Goal: Find specific page/section: Find specific page/section

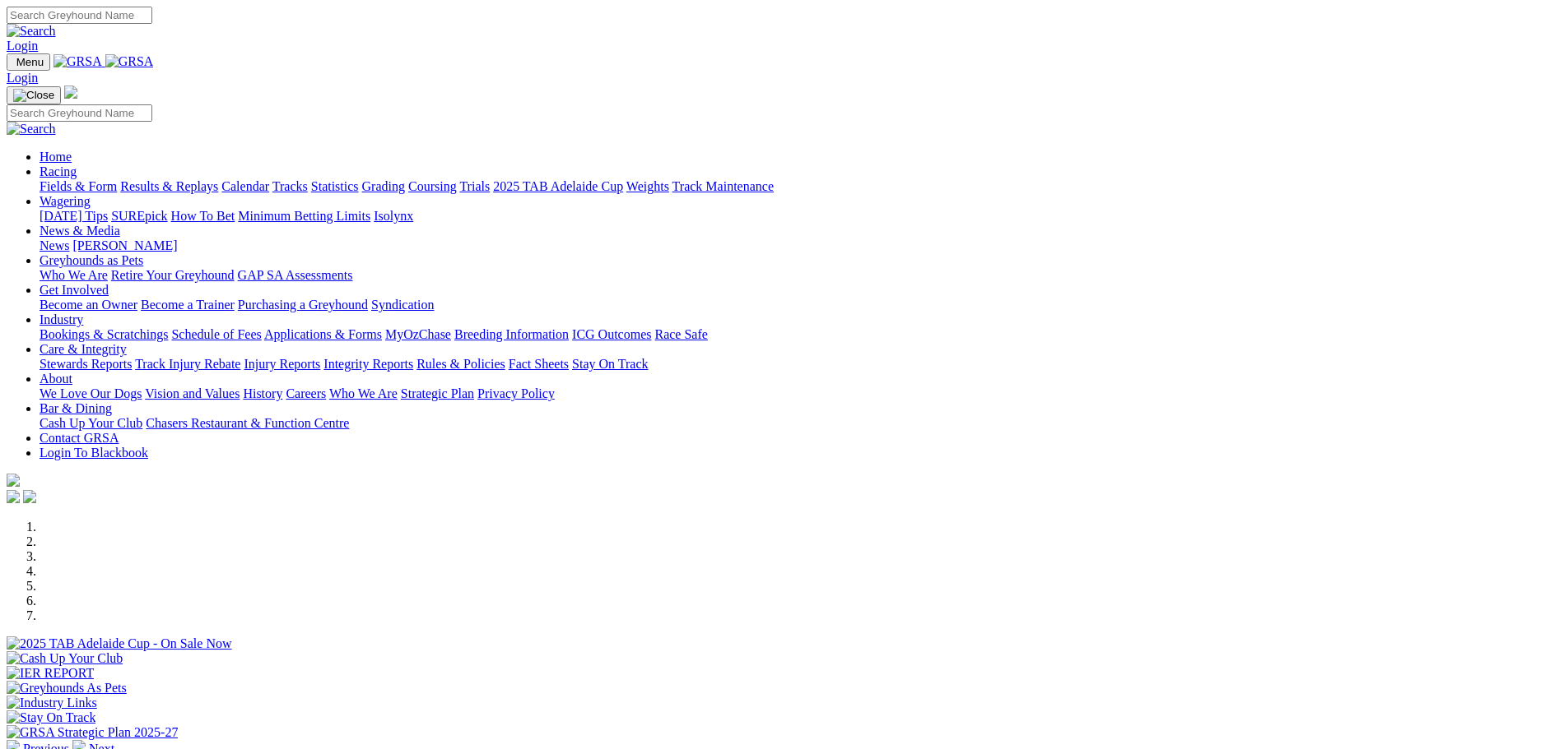
scroll to position [329, 0]
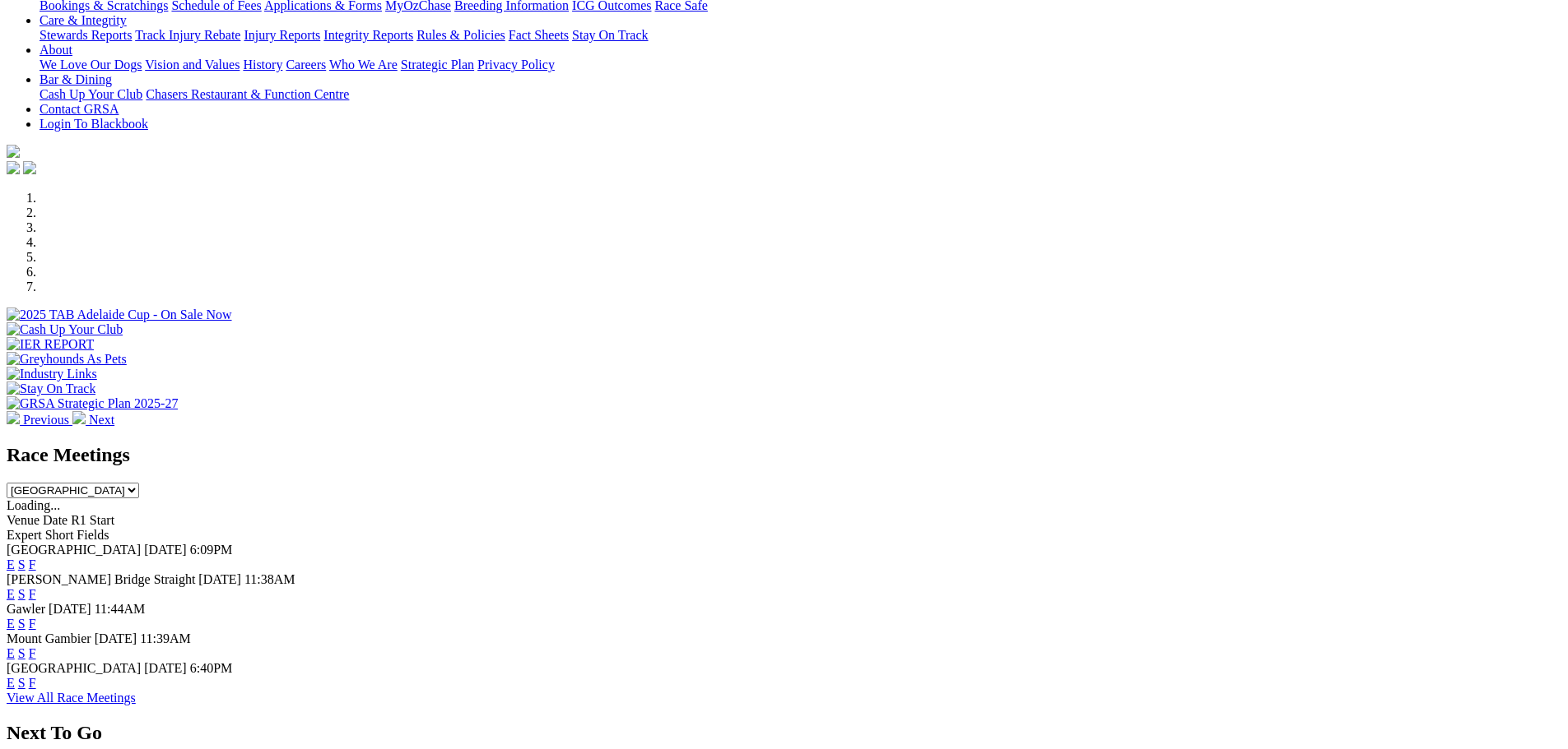
click at [36, 558] on link "F" at bounding box center [33, 565] width 7 height 14
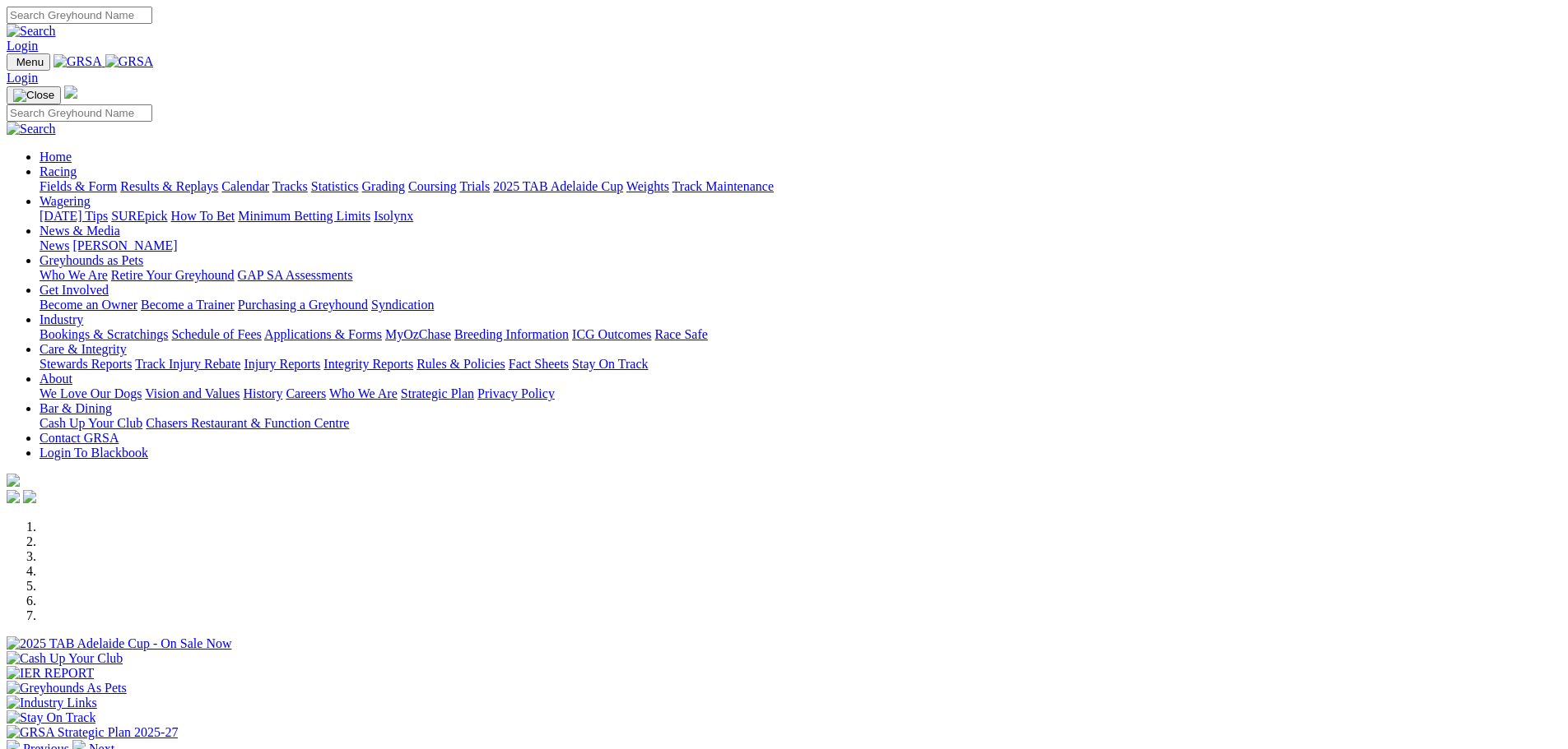
click at [457, 180] on link "Coursing" at bounding box center [432, 187] width 49 height 14
